Goal: Task Accomplishment & Management: Manage account settings

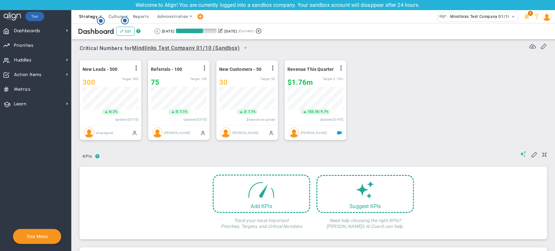
click at [88, 14] on span "Strategy" at bounding box center [88, 16] width 19 height 5
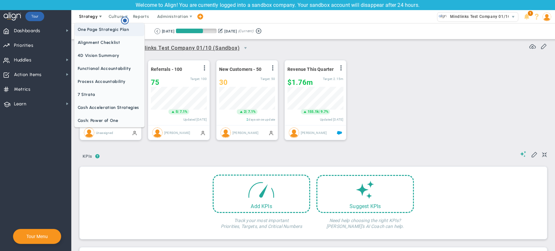
click at [98, 29] on span "One Page Strategic Plan" at bounding box center [109, 29] width 70 height 13
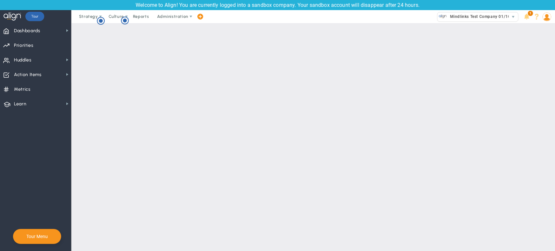
click at [183, 111] on main "One Page Plan One Page Plan for One Page Plan for Expand All Collapse All Copy …" at bounding box center [312, 137] width 483 height 228
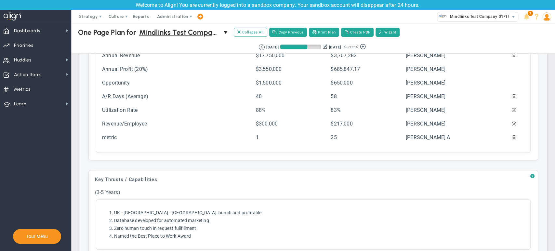
scroll to position [290, 0]
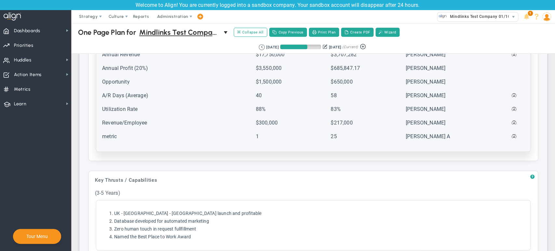
click at [177, 124] on td "Revenue/Employee" at bounding box center [178, 125] width 153 height 13
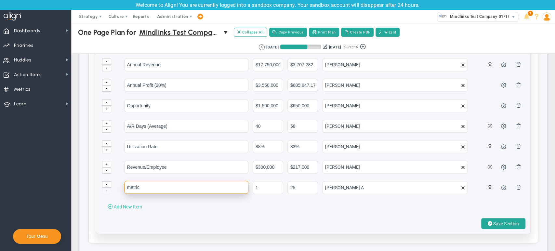
drag, startPoint x: 160, startPoint y: 183, endPoint x: 130, endPoint y: 201, distance: 34.6
click at [130, 201] on div "Category Projected Actuals Owner Name 1" at bounding box center [313, 128] width 434 height 211
click at [164, 209] on div "Category Projected Actuals Owner Name 1" at bounding box center [313, 128] width 434 height 211
click at [135, 205] on span "Add New Item" at bounding box center [128, 206] width 28 height 5
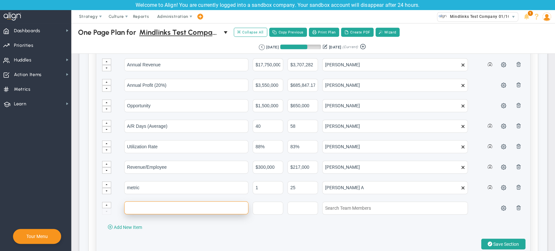
click at [134, 205] on input "text" at bounding box center [186, 207] width 124 height 13
type input "test"
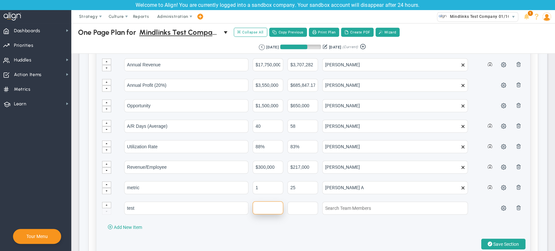
click at [264, 202] on input "text" at bounding box center [267, 207] width 31 height 13
type input "1"
click at [300, 209] on input "text" at bounding box center [302, 207] width 31 height 13
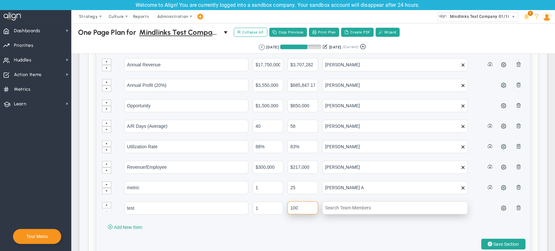
type input "100"
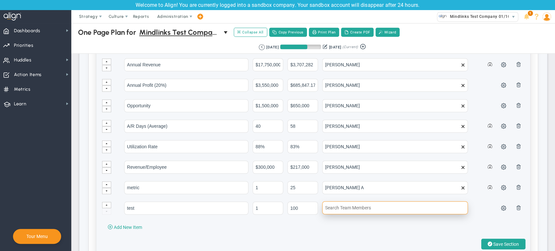
click at [345, 206] on input "text" at bounding box center [395, 207] width 146 height 13
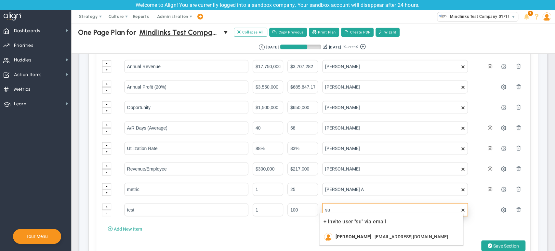
click at [346, 229] on div "+ Invite user "su" via email" at bounding box center [390, 222] width 143 height 16
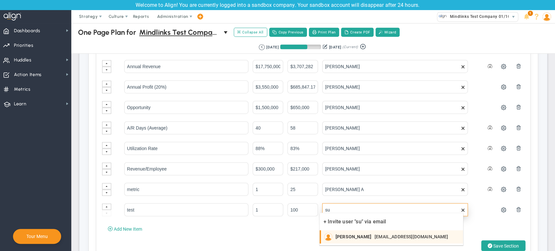
click at [348, 234] on span "[PERSON_NAME]" at bounding box center [353, 236] width 36 height 5
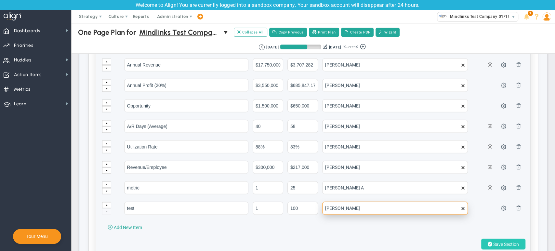
type input "[PERSON_NAME]"
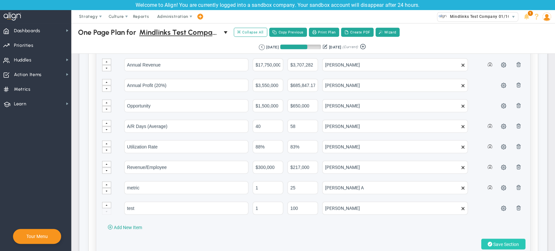
click at [493, 241] on span "Save Section" at bounding box center [506, 243] width 26 height 5
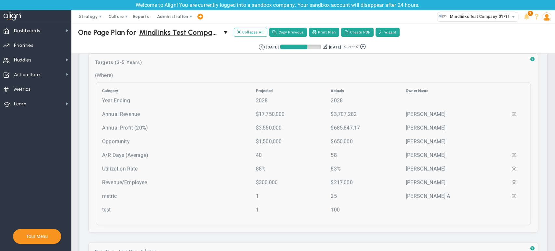
scroll to position [229, 0]
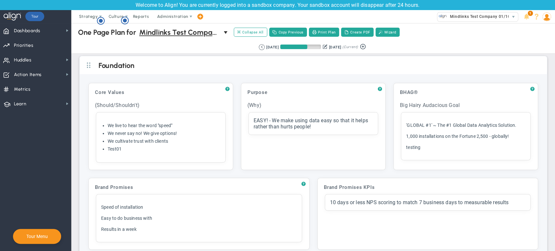
click at [547, 17] on img at bounding box center [546, 16] width 9 height 9
click at [521, 79] on span "Sign Out" at bounding box center [527, 81] width 53 height 13
